Goal: Transaction & Acquisition: Purchase product/service

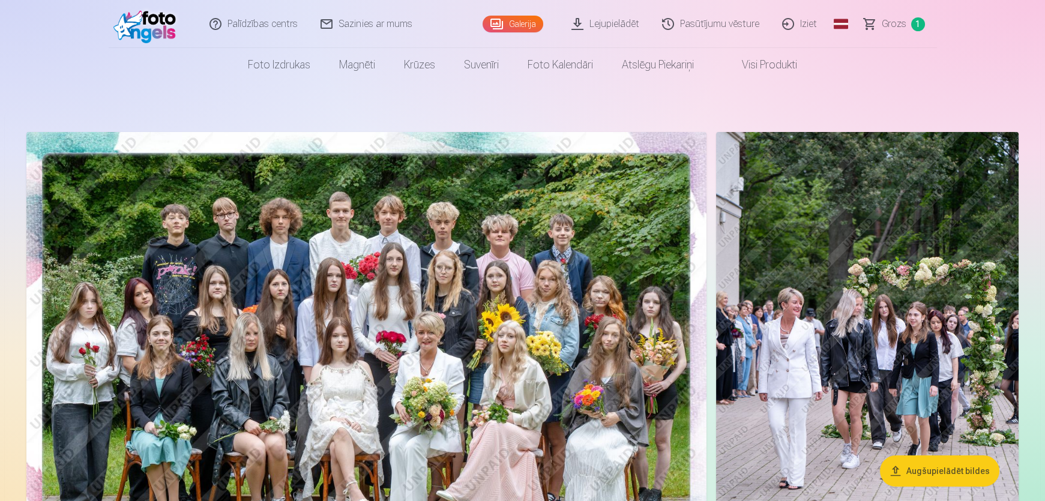
click at [717, 24] on link "Pasūtījumu vēsture" at bounding box center [711, 24] width 120 height 48
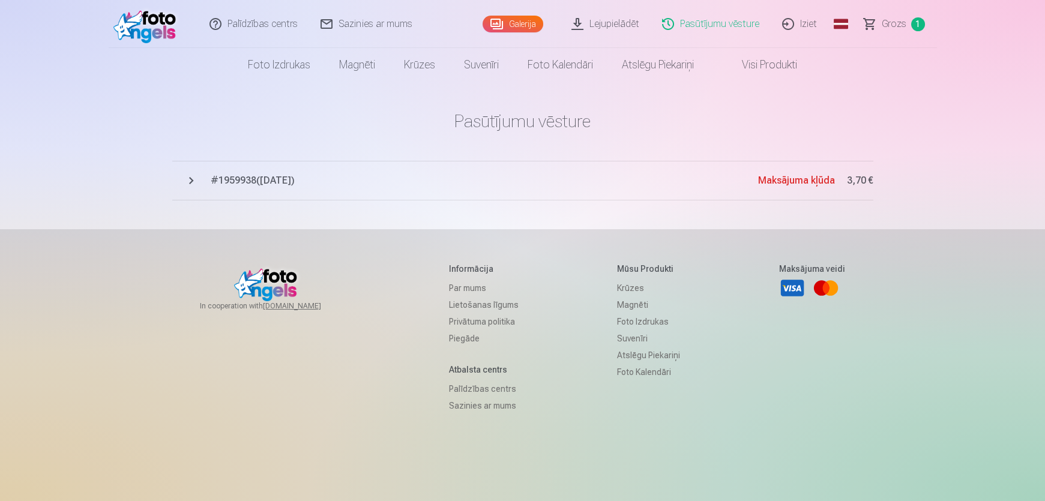
click at [191, 181] on button "# 1959938 ( [DATE] ) Maksājuma kļūda 3,70 €" at bounding box center [522, 181] width 701 height 40
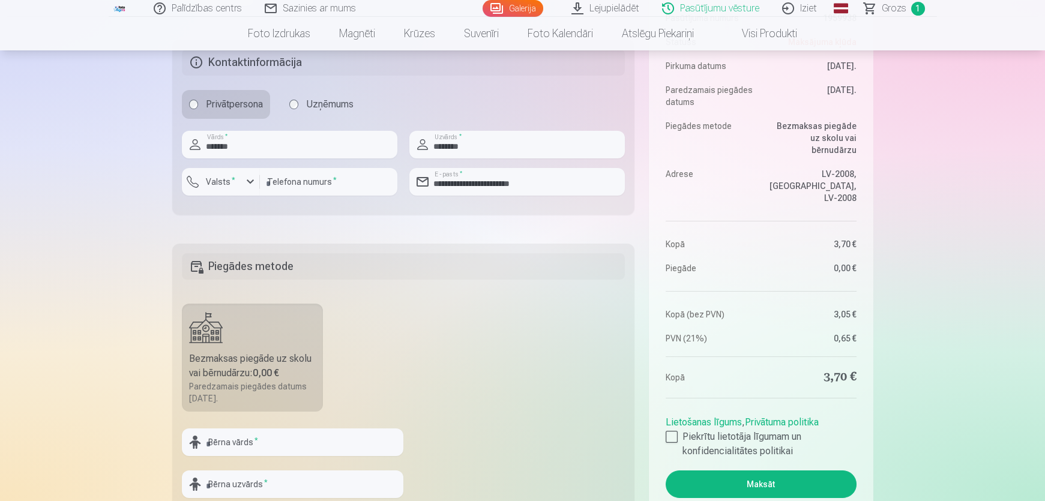
scroll to position [382, 0]
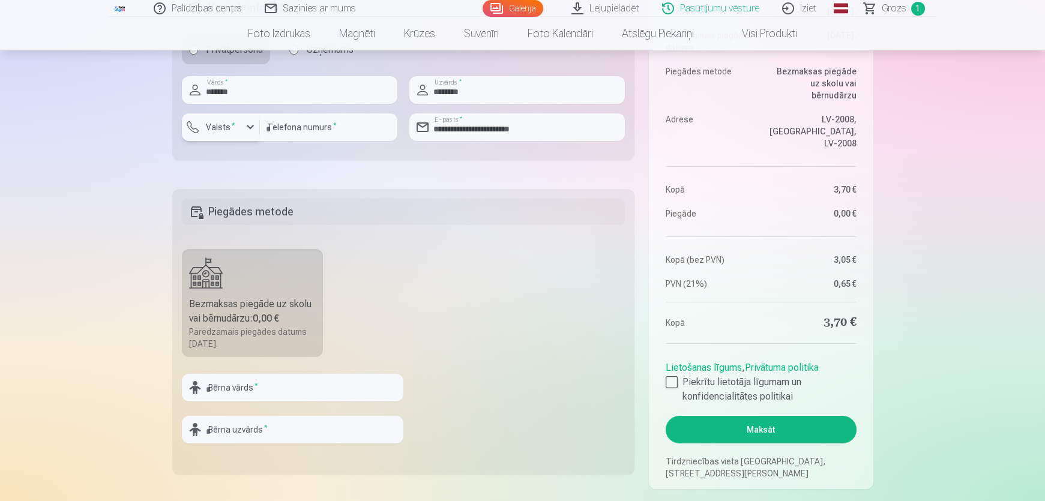
click at [212, 132] on label "Valsts *" at bounding box center [220, 127] width 39 height 12
click at [238, 158] on div "+371" at bounding box center [227, 155] width 24 height 14
click at [287, 129] on input "**********" at bounding box center [328, 127] width 137 height 28
drag, startPoint x: 287, startPoint y: 129, endPoint x: 57, endPoint y: 116, distance: 230.8
click at [60, 116] on div "Palīdzības centrs Sazinies ar mums Galerija Lejupielādēt Pasūtījumu vēsture Izi…" at bounding box center [522, 247] width 1045 height 1259
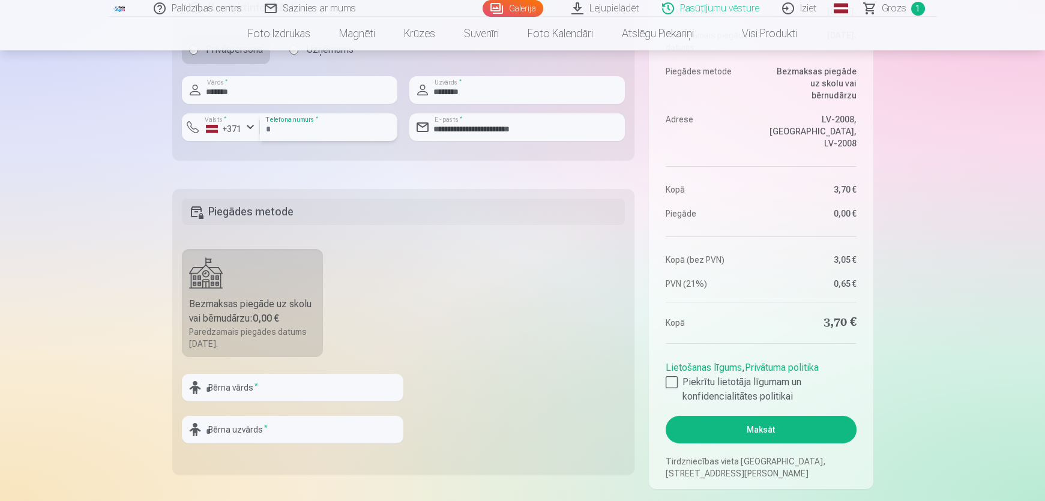
type input "********"
click at [235, 384] on input "text" at bounding box center [292, 388] width 221 height 28
type input "****"
click at [231, 425] on input "text" at bounding box center [292, 430] width 221 height 28
type input "******"
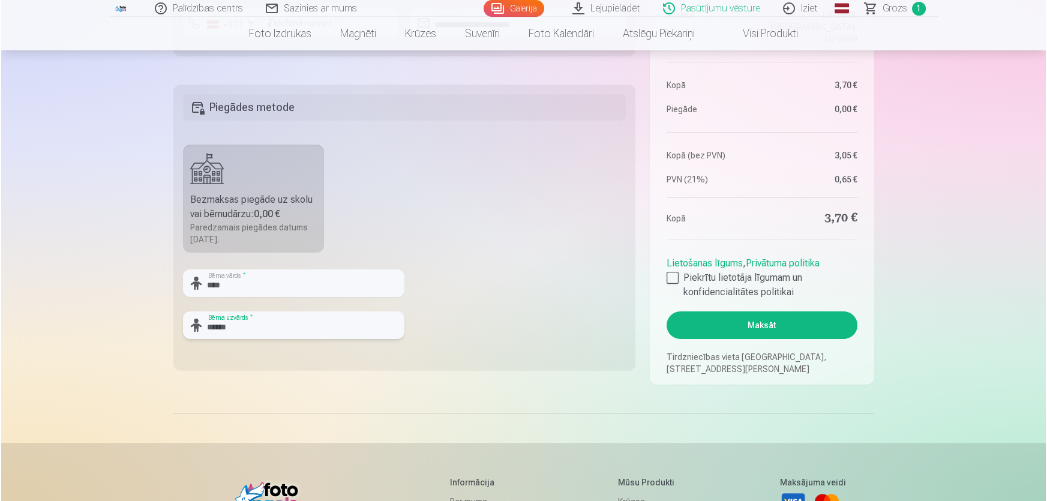
scroll to position [491, 0]
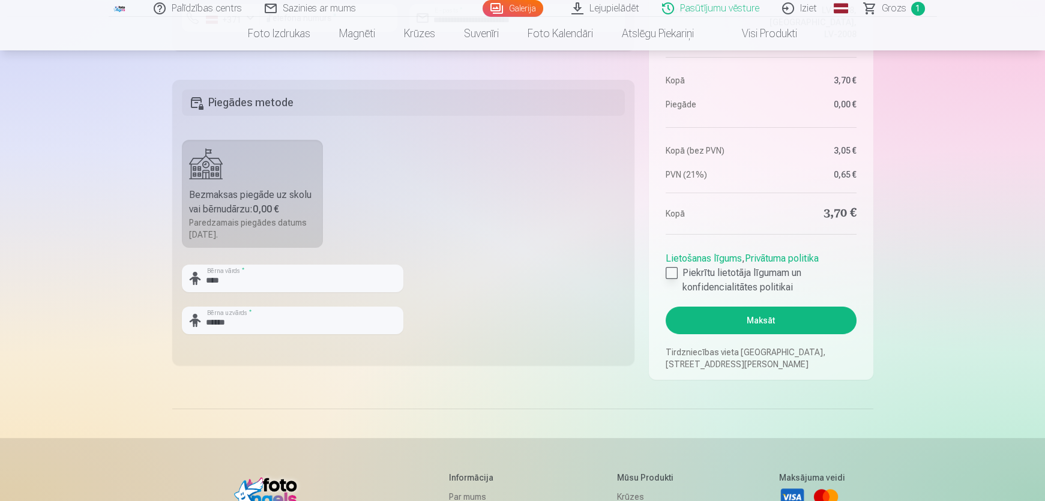
click at [676, 273] on div at bounding box center [672, 273] width 12 height 12
click at [757, 324] on button "Maksāt" at bounding box center [761, 321] width 190 height 28
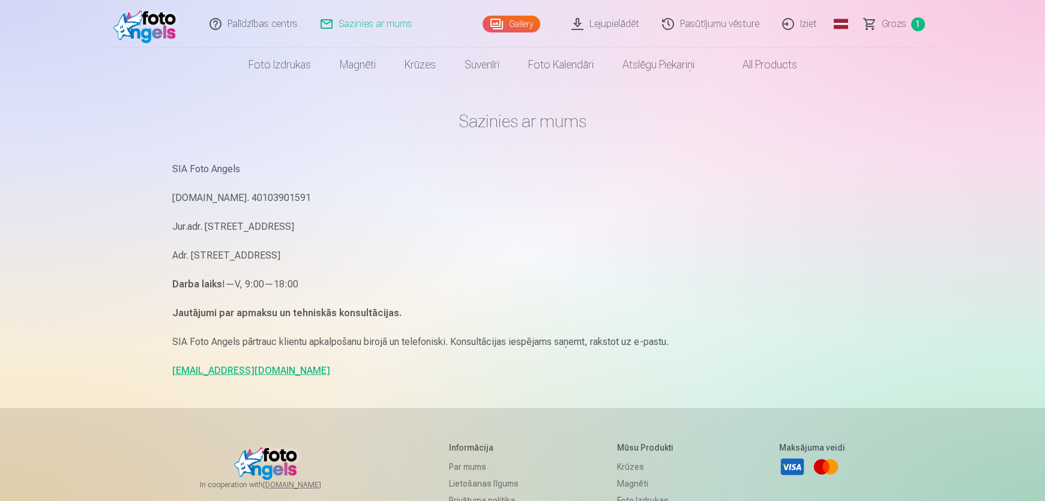
click at [407, 299] on div "SIA Foto Angels Reg.Nr. 40103901591 Jur.adr. Rīga, Dzelzavas iela 74 k-1 - 34, …" at bounding box center [522, 270] width 701 height 218
drag, startPoint x: 298, startPoint y: 281, endPoint x: 209, endPoint y: 296, distance: 90.0
click at [209, 296] on div "SIA Foto Angels Reg.Nr. 40103901591 Jur.adr. Rīga, Dzelzavas iela 74 k-1 - 34, …" at bounding box center [522, 270] width 701 height 218
click at [426, 279] on p "Darba laiks I—V, 9:00—18:00" at bounding box center [522, 284] width 701 height 17
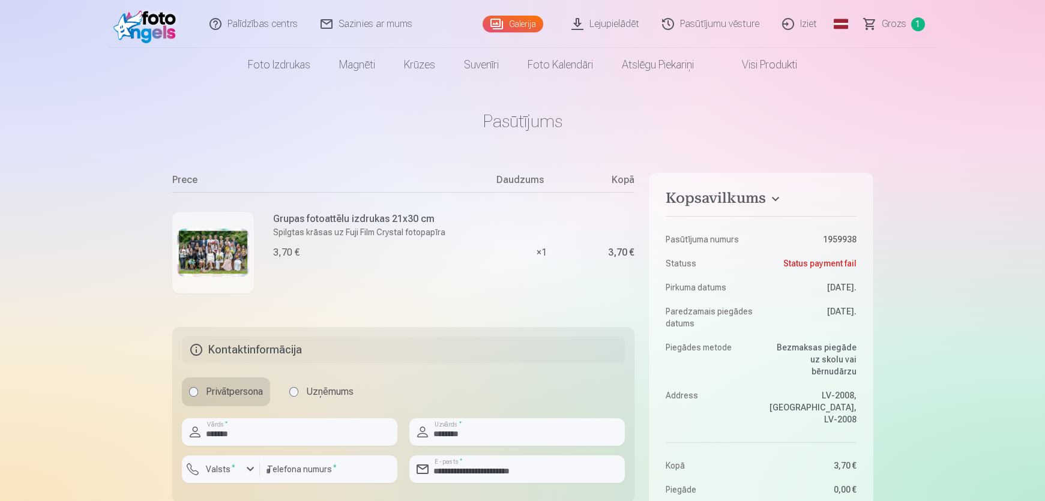
click at [728, 27] on link "Pasūtījumu vēsture" at bounding box center [711, 24] width 120 height 48
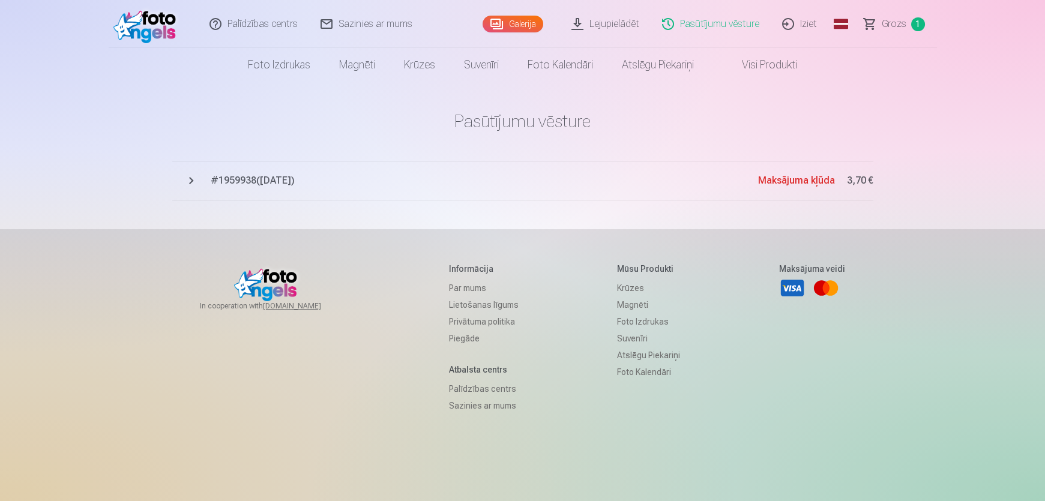
click at [183, 178] on button "# 1959938 ( [DATE] ) Maksājuma kļūda 3,70 €" at bounding box center [522, 181] width 701 height 40
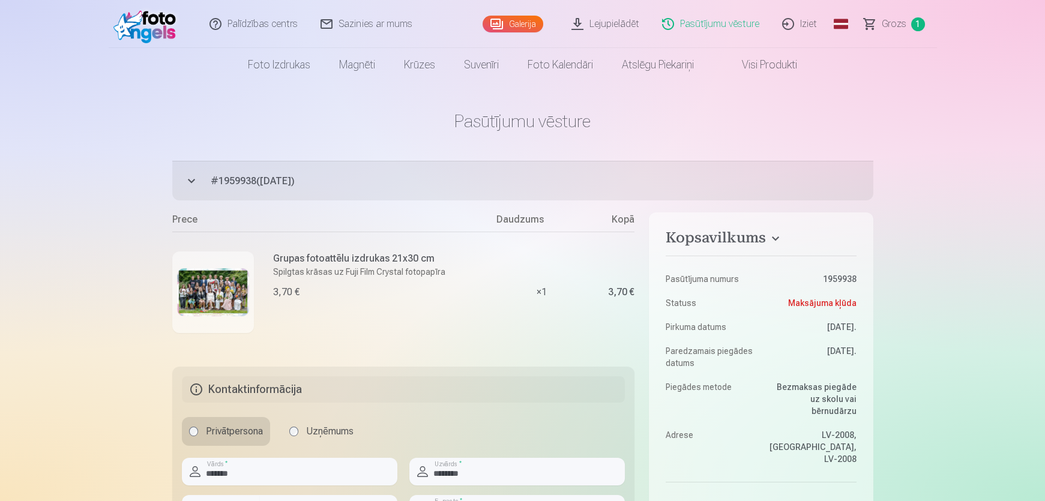
click at [718, 31] on link "Pasūtījumu vēsture" at bounding box center [711, 24] width 120 height 48
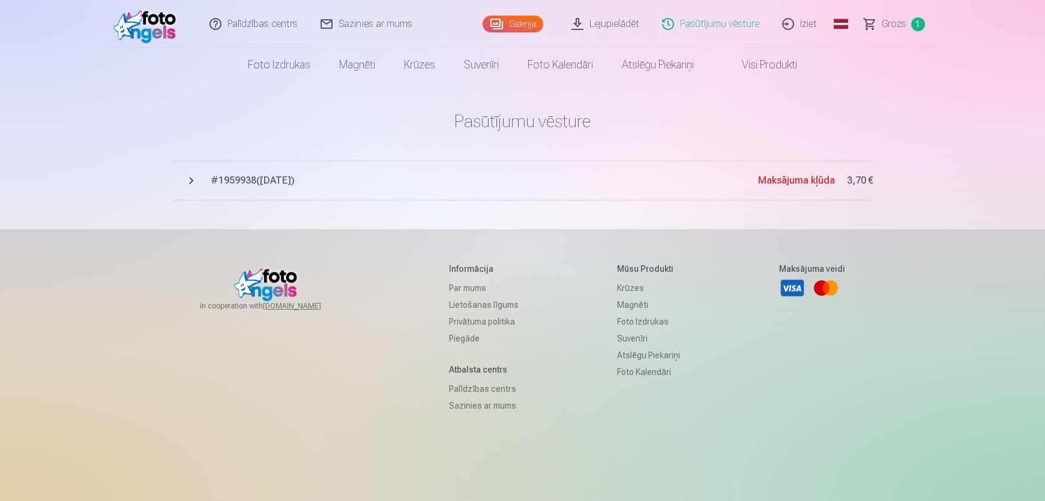
click at [164, 35] on img at bounding box center [147, 24] width 69 height 38
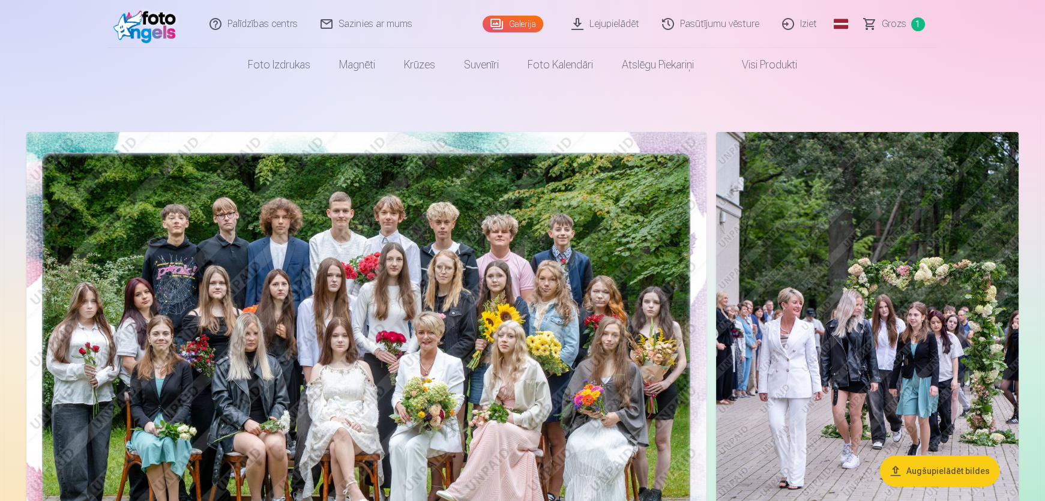
click at [711, 25] on link "Pasūtījumu vēsture" at bounding box center [711, 24] width 120 height 48
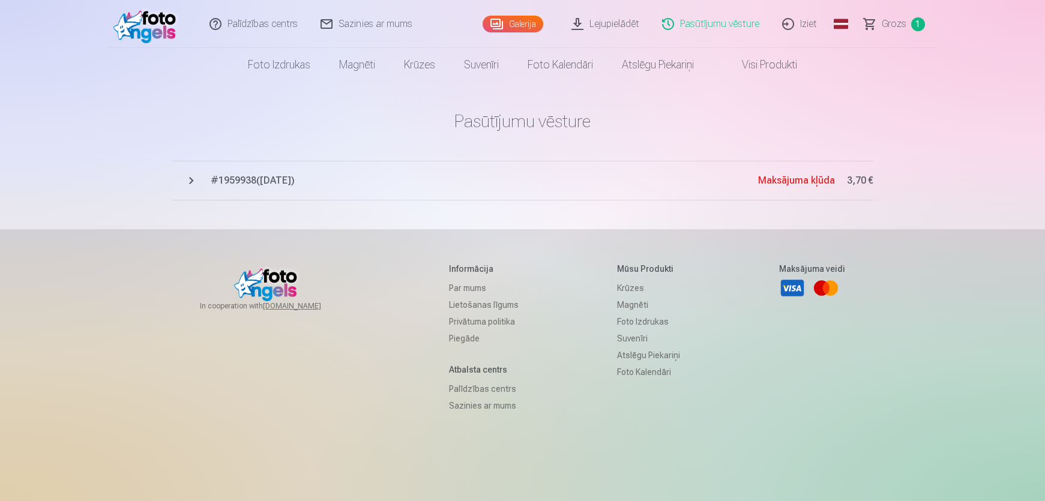
click at [191, 180] on button "# 1959938 ( [DATE] ) Maksājuma kļūda 3,70 €" at bounding box center [522, 181] width 701 height 40
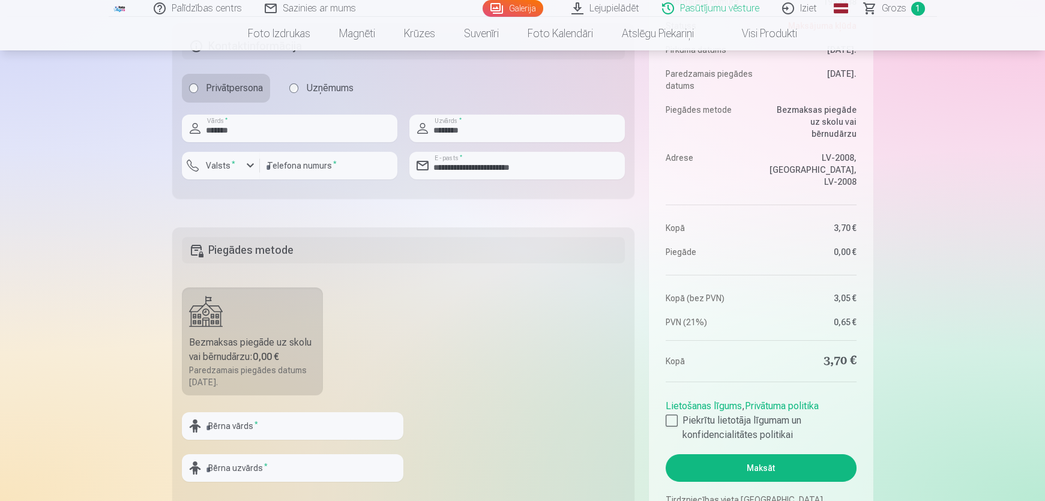
scroll to position [327, 0]
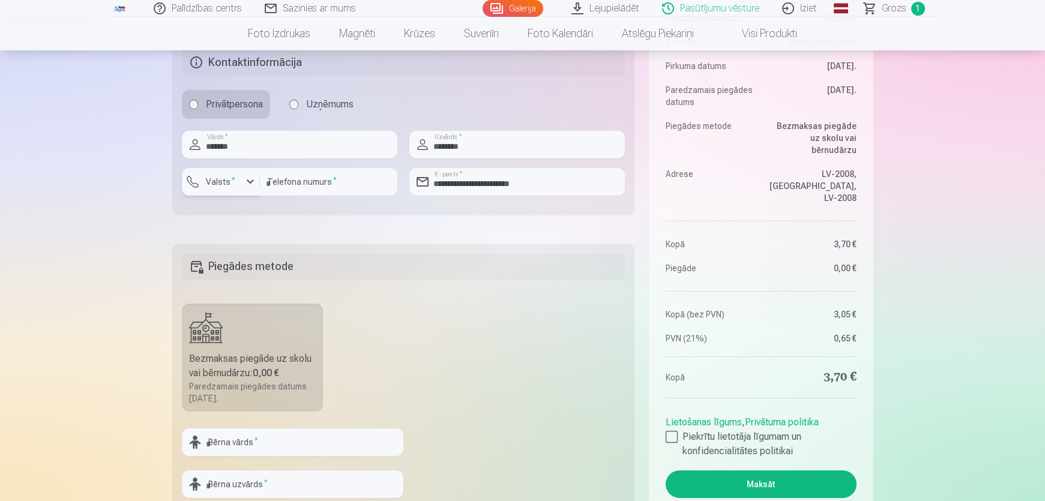
click at [226, 179] on label "Valsts *" at bounding box center [220, 182] width 39 height 12
click at [229, 203] on div "+371" at bounding box center [227, 210] width 24 height 14
drag, startPoint x: 287, startPoint y: 186, endPoint x: 248, endPoint y: 189, distance: 39.7
click at [248, 189] on div "**********" at bounding box center [289, 186] width 215 height 37
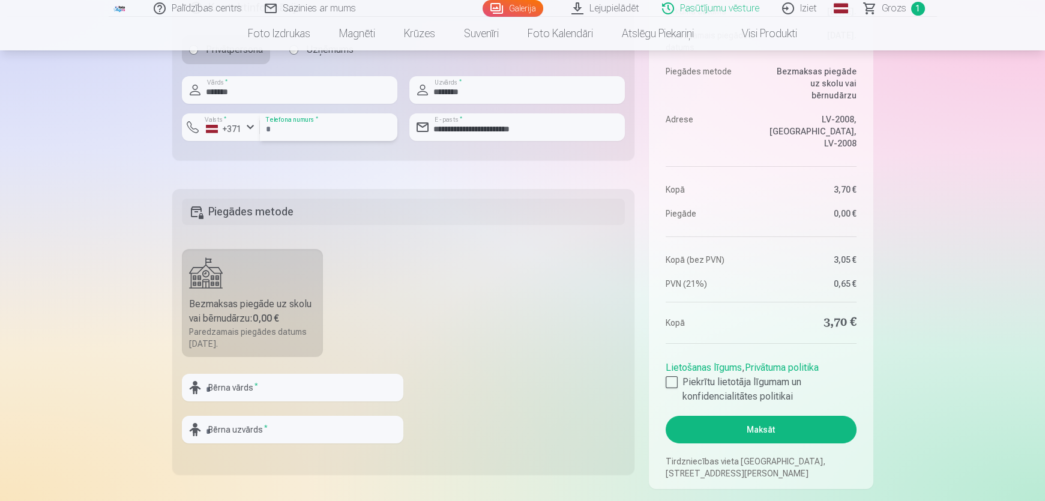
scroll to position [436, 0]
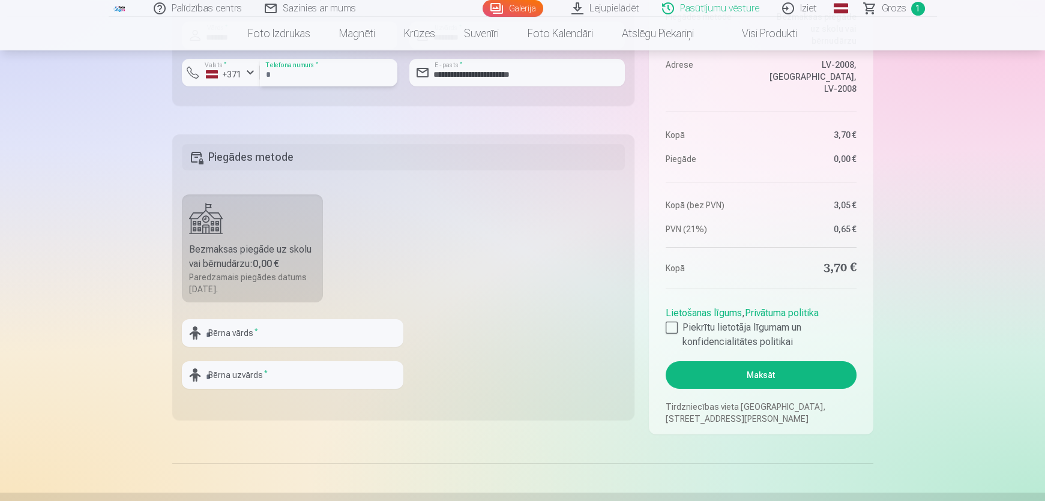
type input "********"
click at [307, 340] on input "text" at bounding box center [292, 333] width 221 height 28
type input "****"
click at [260, 379] on input "text" at bounding box center [292, 375] width 221 height 28
type input "******"
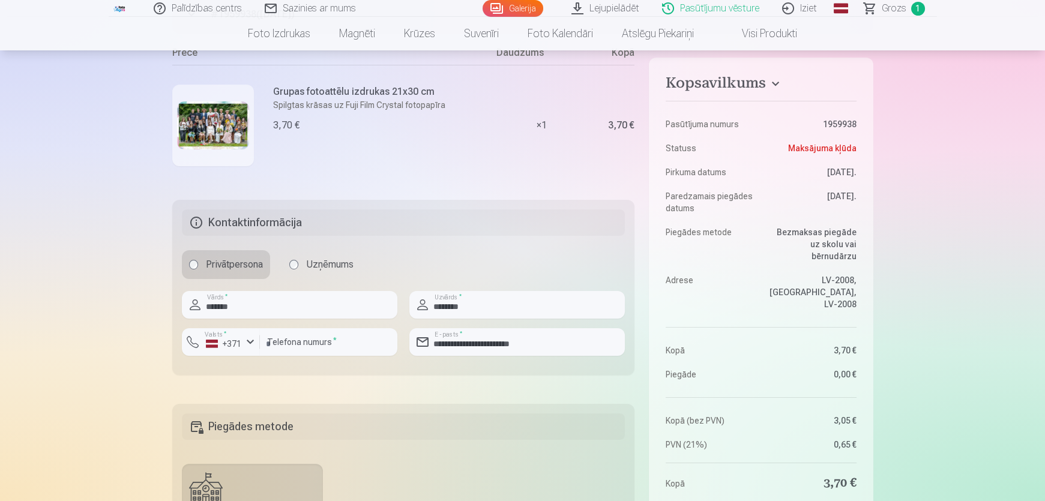
scroll to position [382, 0]
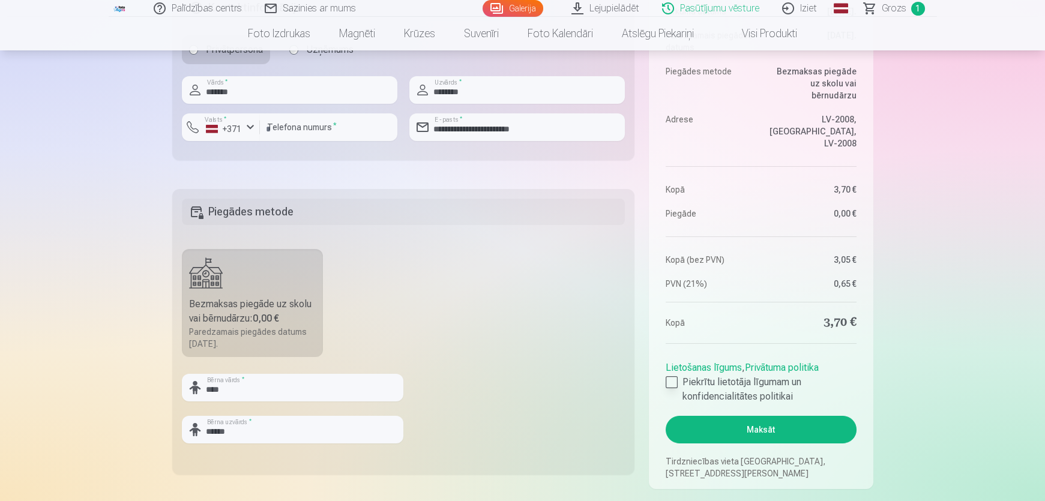
click at [669, 379] on div at bounding box center [672, 382] width 12 height 12
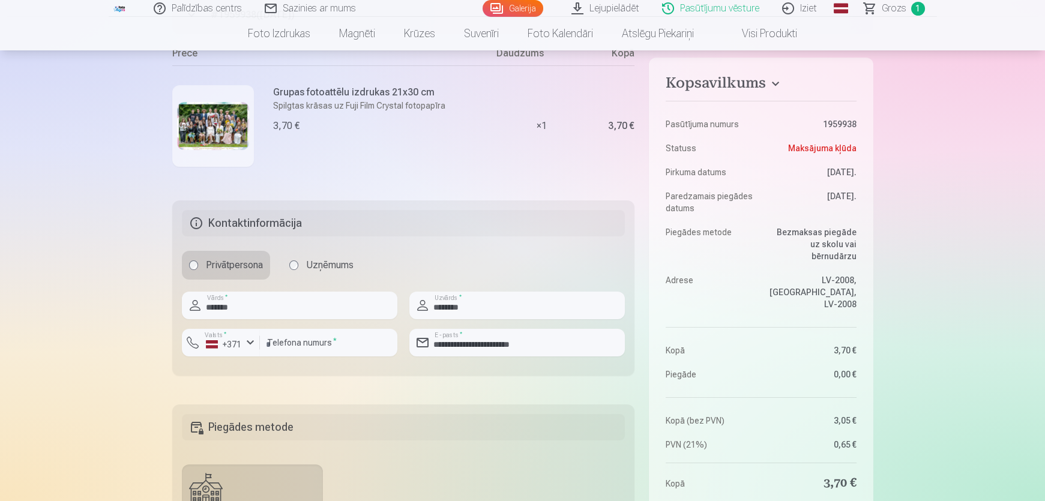
scroll to position [163, 0]
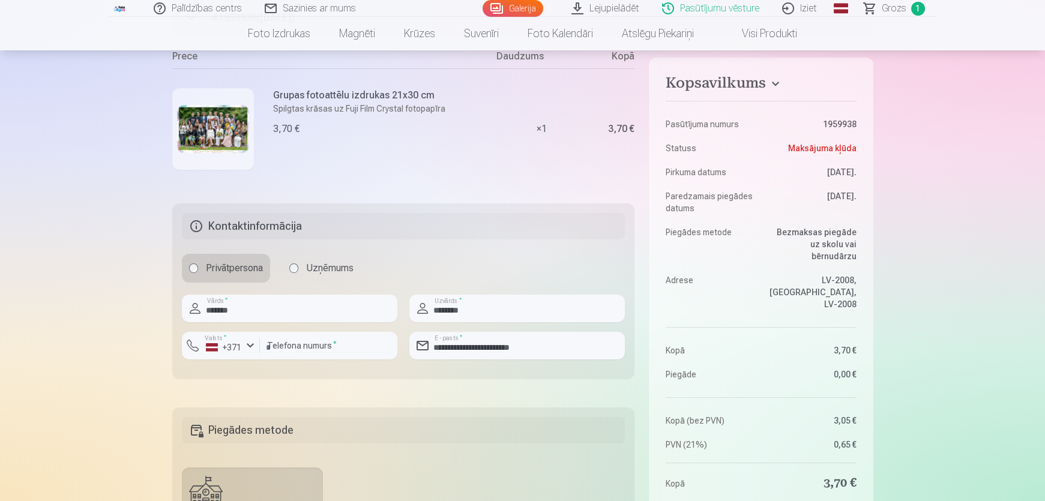
click at [106, 145] on div "Palīdzības centrs Sazinies ar mums Galerija Lejupielādēt Pasūtījumu vēsture Izi…" at bounding box center [522, 466] width 1045 height 1259
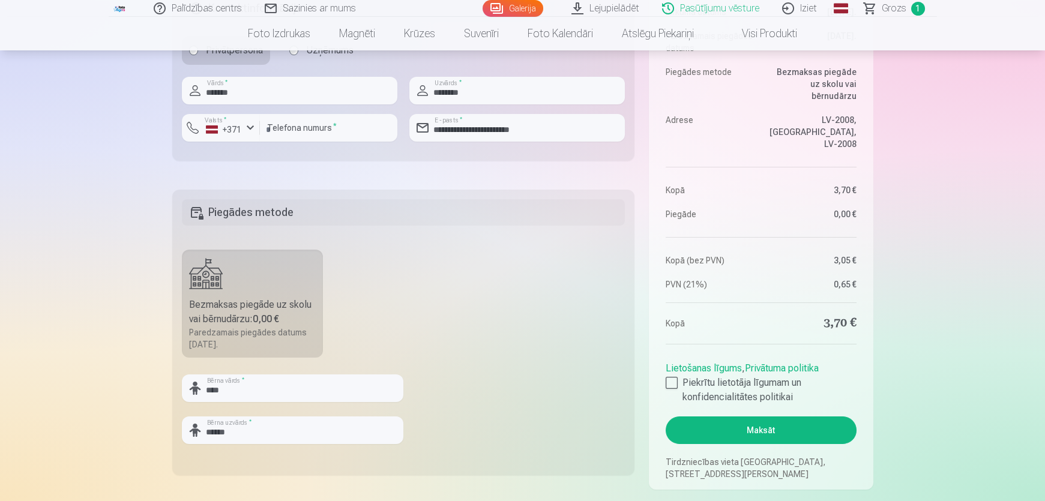
scroll to position [382, 0]
click at [497, 317] on fieldset "Piegādes metode Bezmaksas piegāde uz skolu vai bērnudārzu : 0,00 € Paredzamais …" at bounding box center [403, 332] width 463 height 286
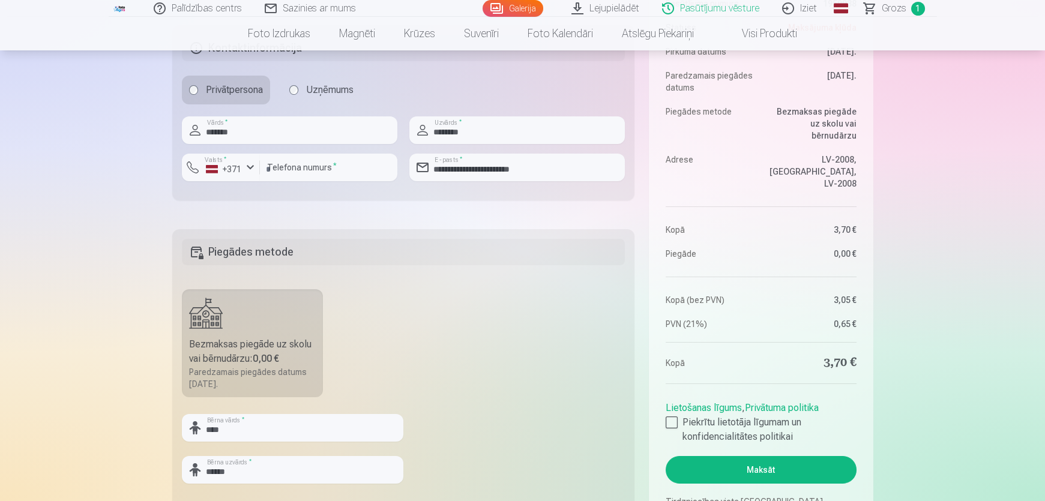
scroll to position [218, 0]
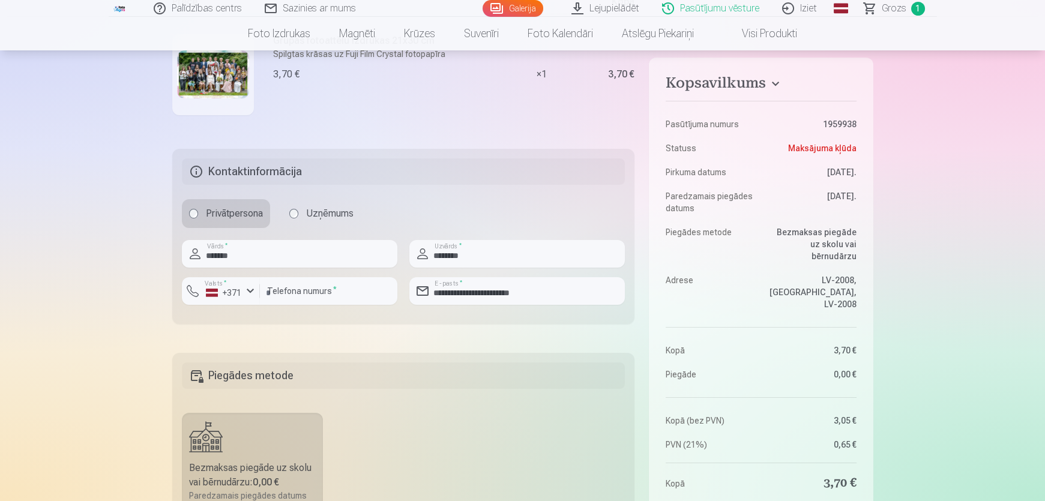
click at [105, 355] on div "Palīdzības centrs Sazinies ar mums Galerija Lejupielādēt Pasūtījumu vēsture Izi…" at bounding box center [522, 411] width 1045 height 1259
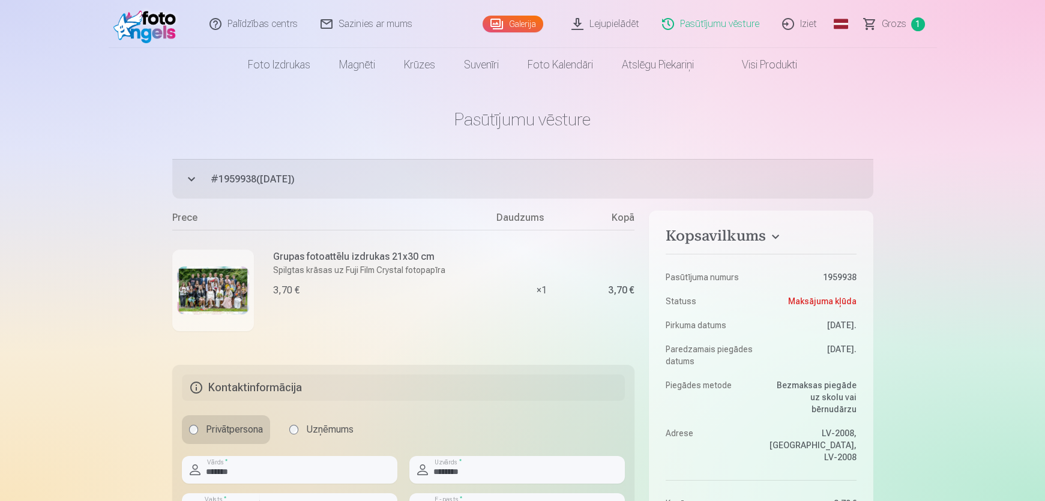
scroll to position [0, 0]
